Goal: Information Seeking & Learning: Learn about a topic

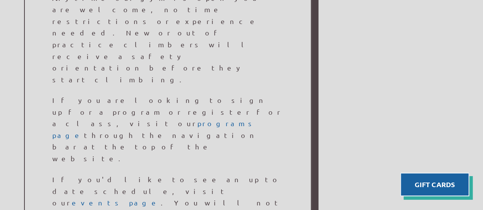
scroll to position [573, 0]
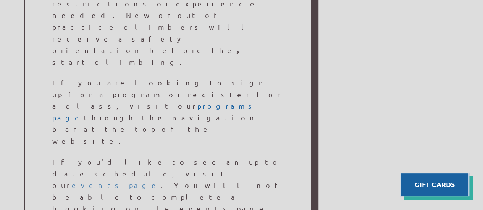
click at [161, 181] on link "events page" at bounding box center [116, 185] width 89 height 8
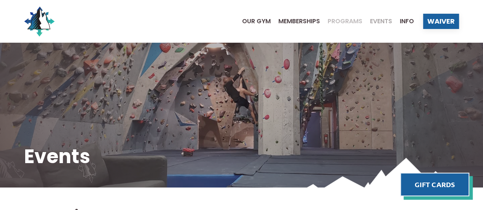
click at [342, 21] on span "Programs" at bounding box center [345, 21] width 35 height 6
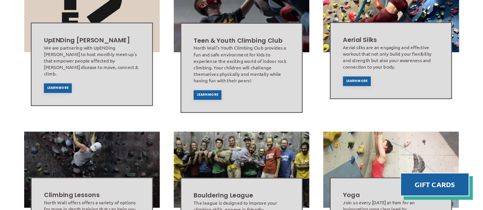
scroll to position [258, 0]
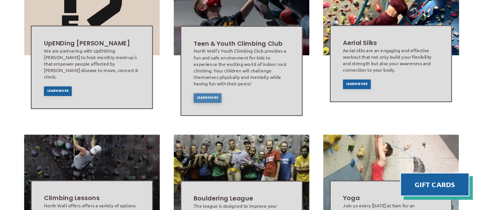
click at [205, 97] on span "Learn More" at bounding box center [207, 98] width 21 height 3
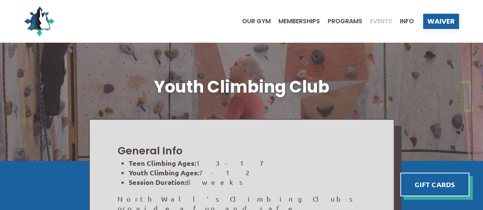
click at [370, 19] on span "Events" at bounding box center [381, 21] width 22 height 6
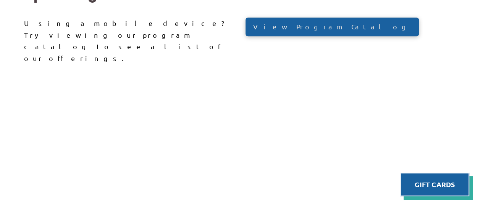
scroll to position [207, 0]
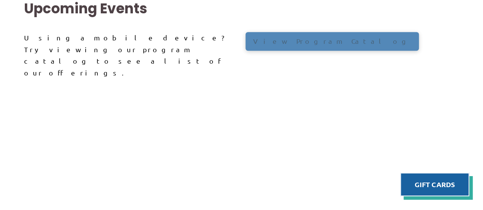
click at [309, 49] on div "View Program Catalog" at bounding box center [333, 41] width 174 height 19
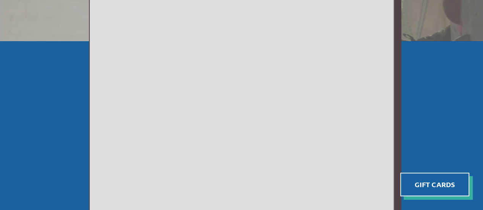
scroll to position [76, 0]
